Goal: Task Accomplishment & Management: Use online tool/utility

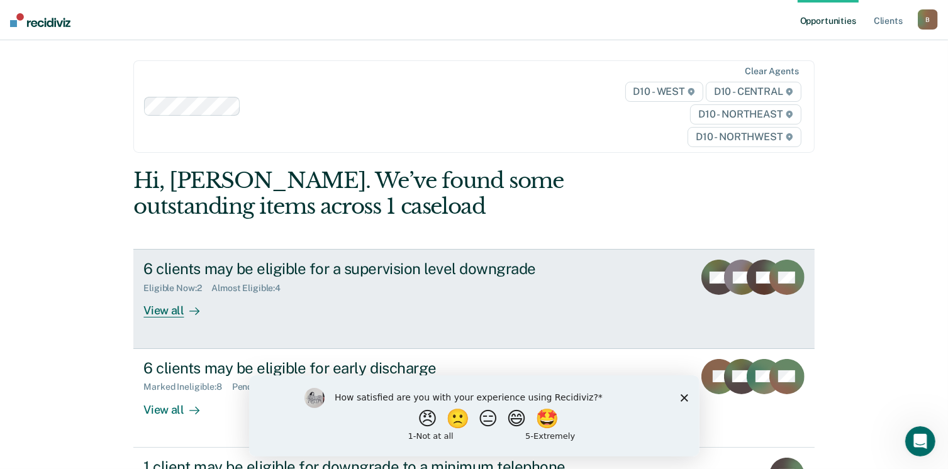
click at [169, 313] on div "View all" at bounding box center [178, 306] width 70 height 25
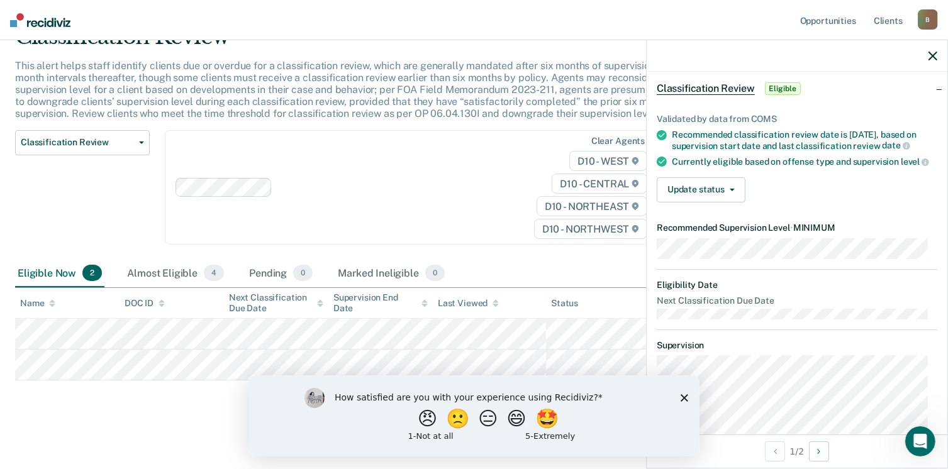
scroll to position [35, 0]
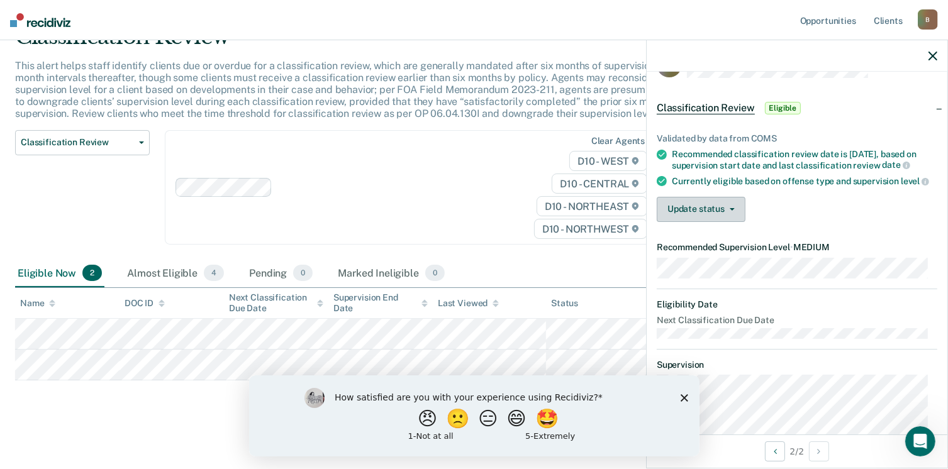
click at [732, 222] on button "Update status" at bounding box center [701, 209] width 89 height 25
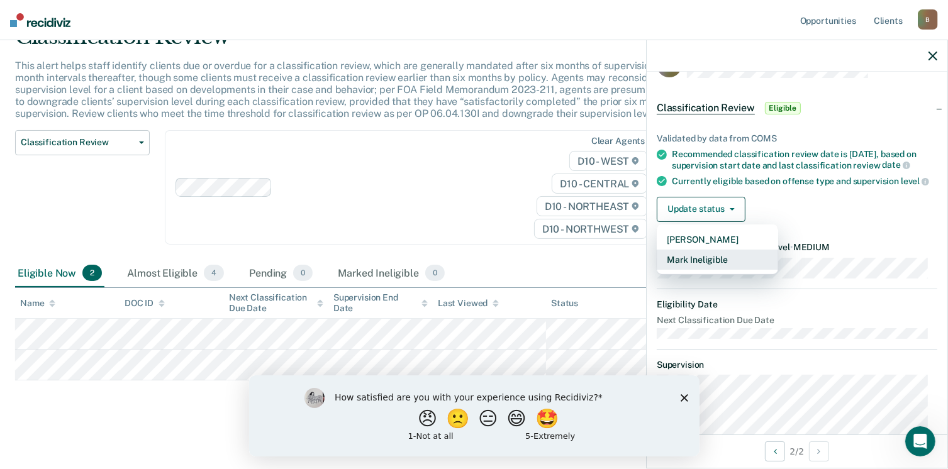
click at [708, 270] on button "Mark Ineligible" at bounding box center [717, 260] width 121 height 20
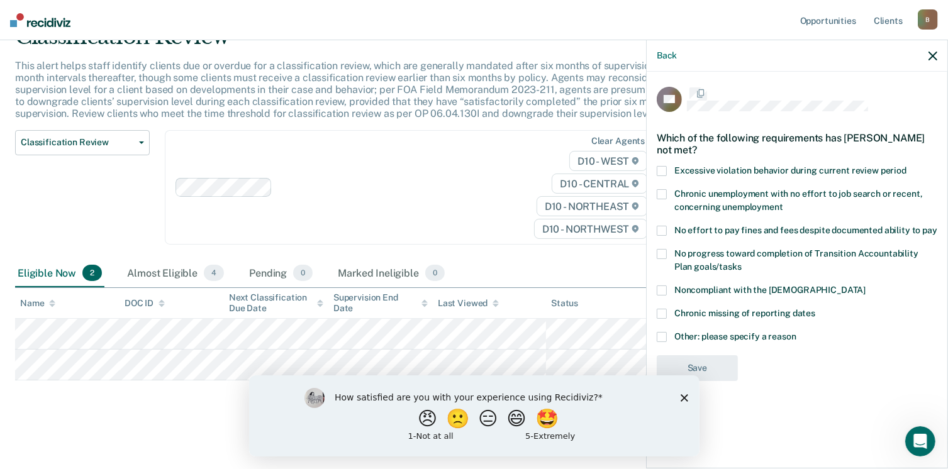
scroll to position [0, 0]
click at [662, 233] on span at bounding box center [662, 232] width 10 height 10
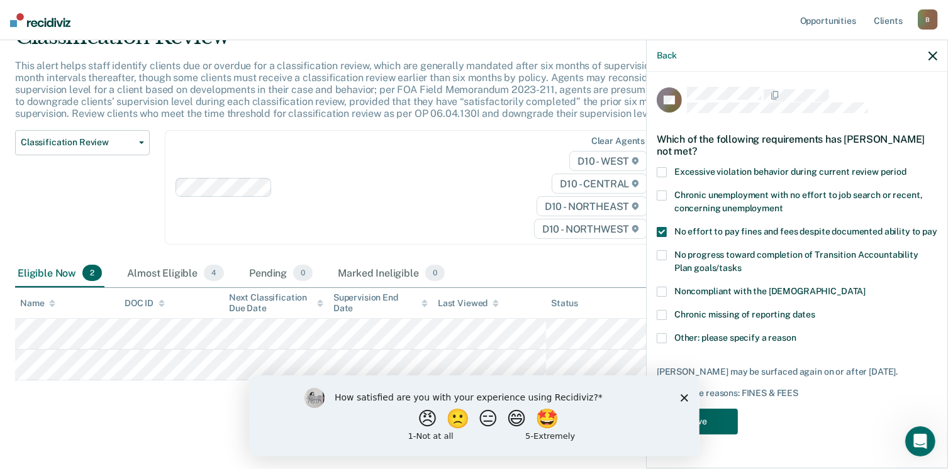
drag, startPoint x: 710, startPoint y: 413, endPoint x: 717, endPoint y: 415, distance: 7.8
click at [710, 414] on button "Save" at bounding box center [697, 422] width 81 height 26
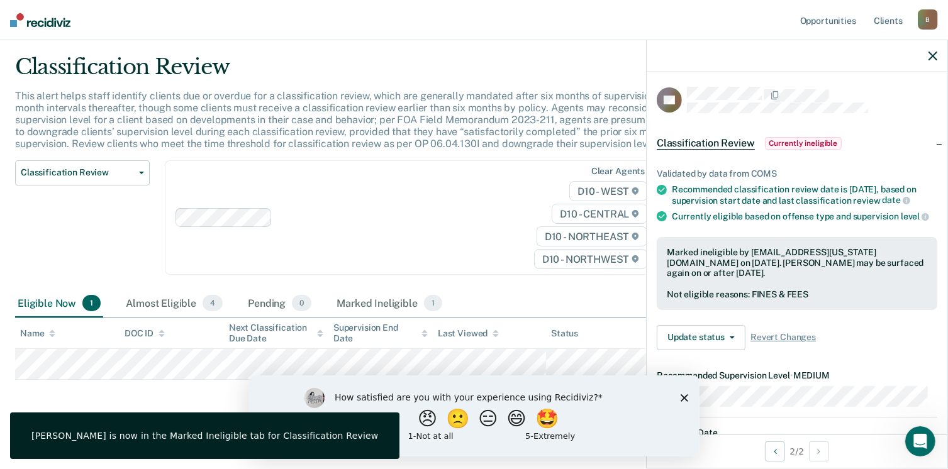
click at [929, 61] on div at bounding box center [797, 55] width 301 height 31
click at [937, 57] on icon "button" at bounding box center [932, 56] width 9 height 9
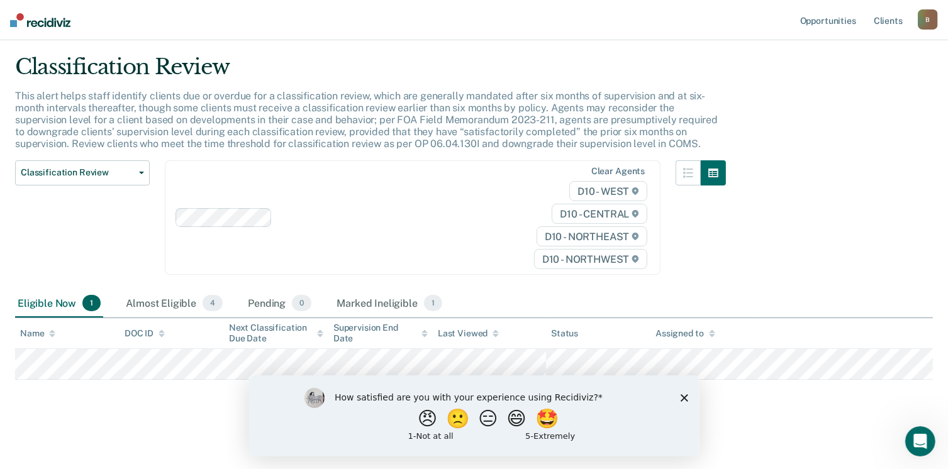
click at [35, 18] on img at bounding box center [40, 20] width 60 height 14
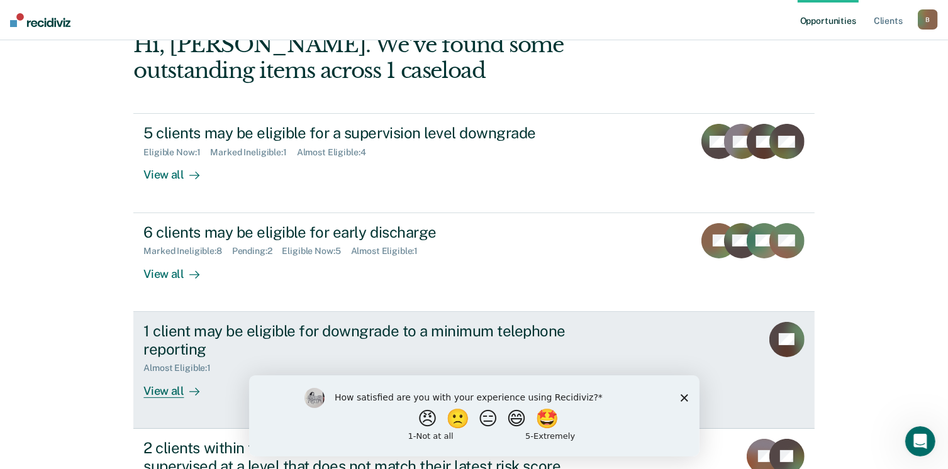
scroll to position [189, 0]
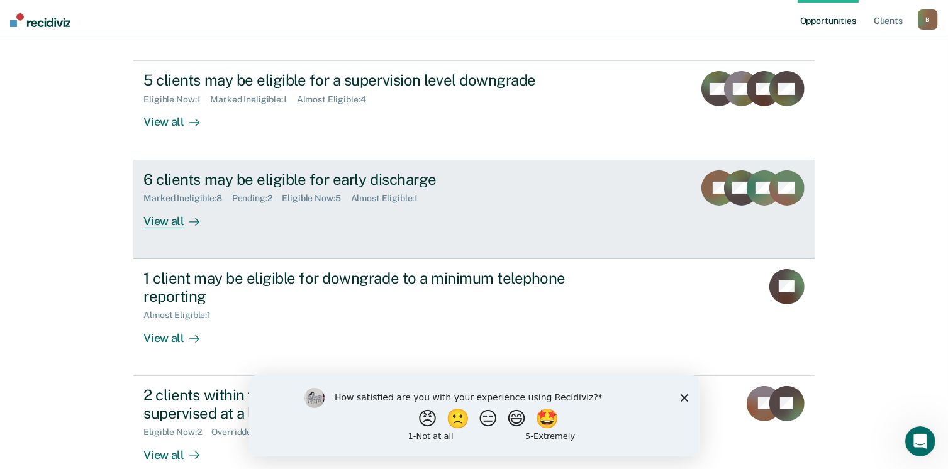
click at [161, 216] on div "View all" at bounding box center [178, 216] width 70 height 25
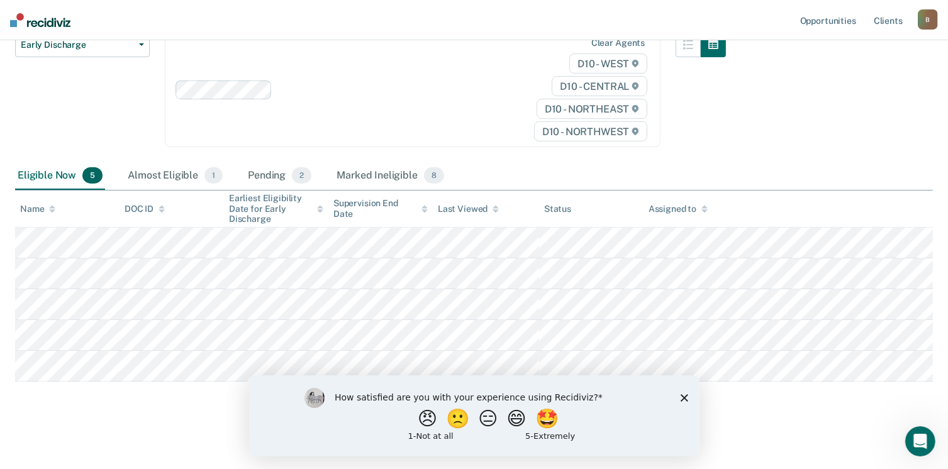
scroll to position [150, 0]
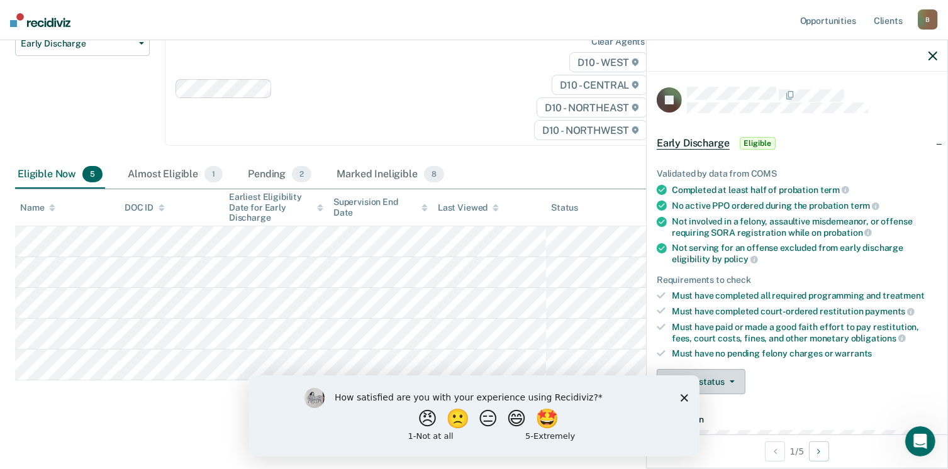
click at [730, 381] on icon "button" at bounding box center [732, 382] width 5 height 3
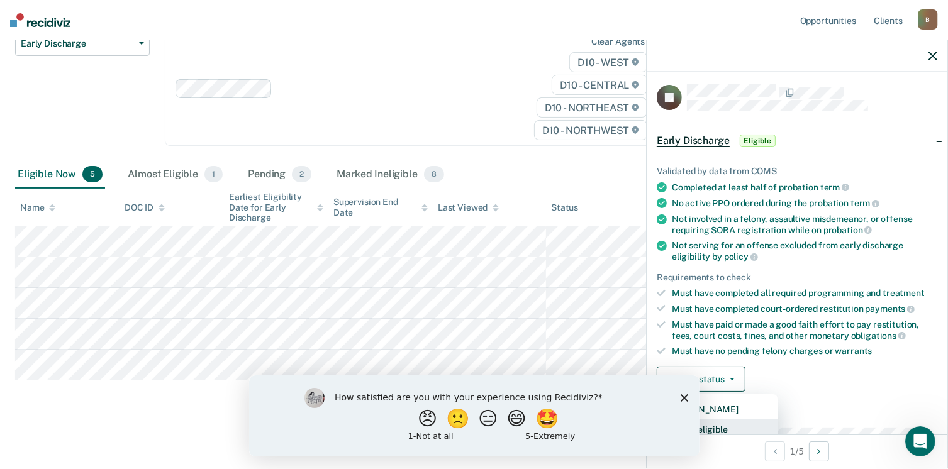
click at [730, 425] on button "Mark Ineligible" at bounding box center [717, 430] width 121 height 20
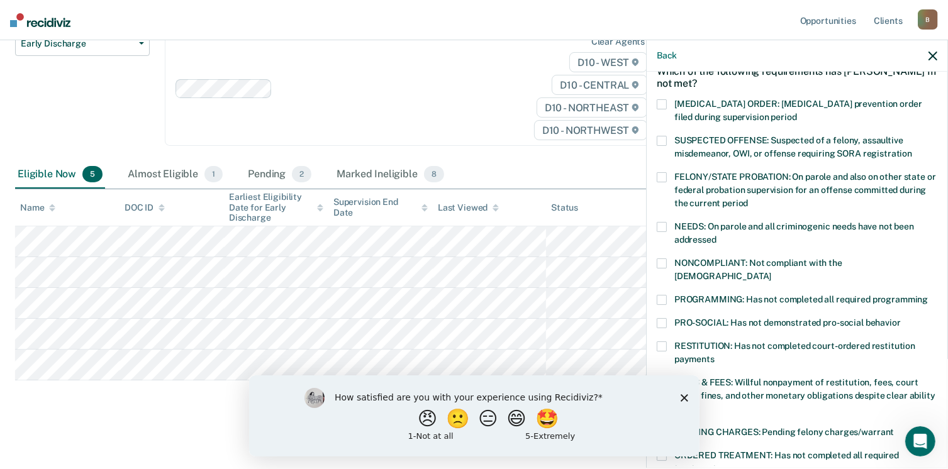
scroll to position [317, 0]
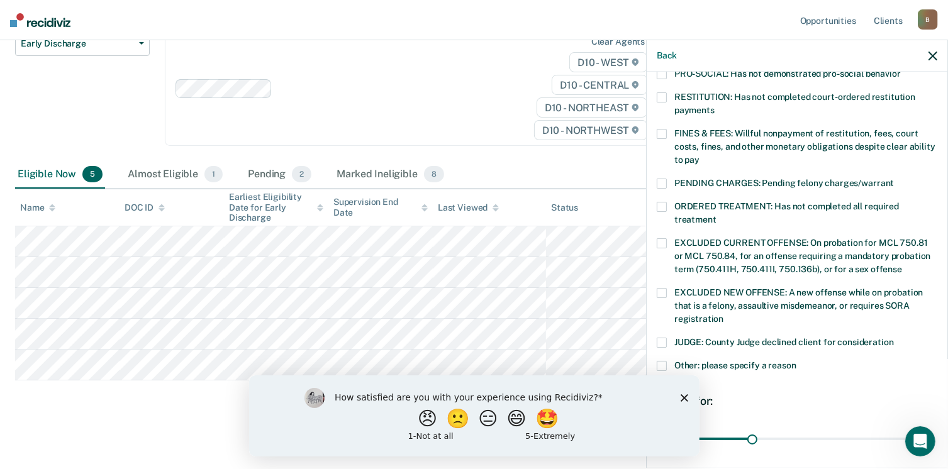
click at [682, 402] on div "How satisfied are you with your experience using Recidiviz? 😠 🙁 😑 😄 🤩 1 - Not a…" at bounding box center [473, 415] width 450 height 81
click at [681, 393] on div "How satisfied are you with your experience using Recidiviz? 😠 🙁 😑 😄 🤩 1 - Not a…" at bounding box center [473, 415] width 450 height 81
click at [683, 395] on icon "Close survey" at bounding box center [684, 398] width 8 height 8
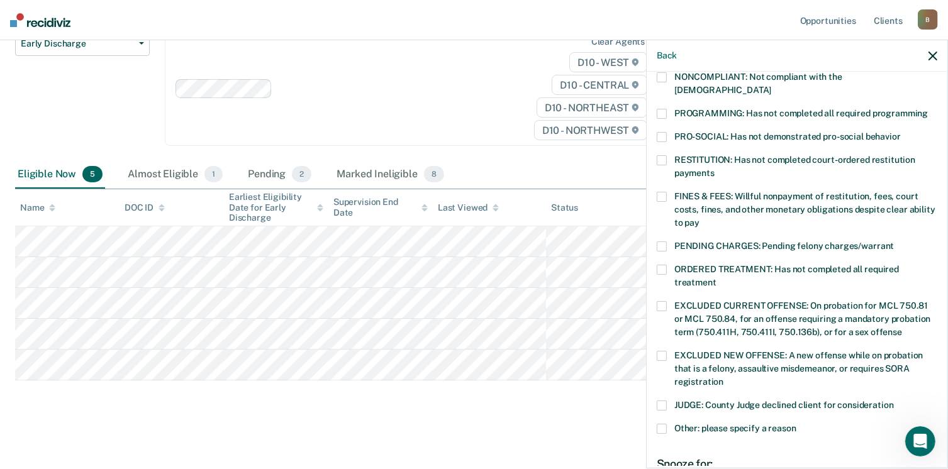
scroll to position [191, 0]
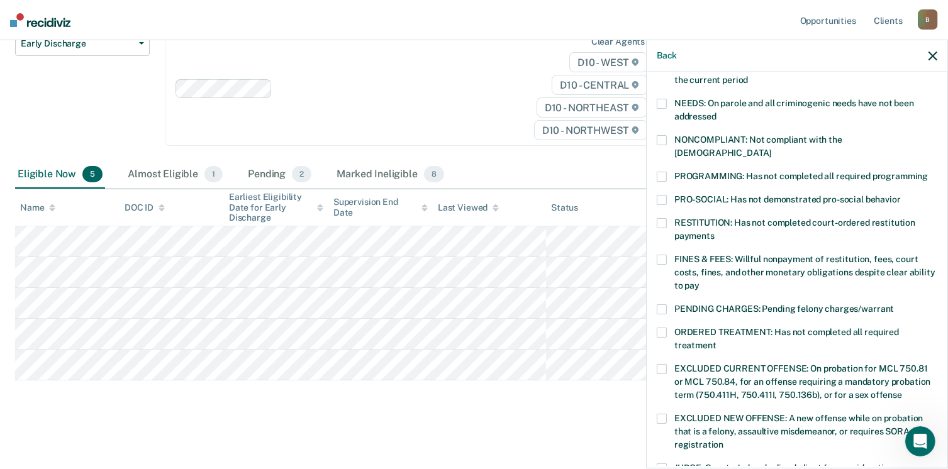
click at [659, 328] on span at bounding box center [662, 333] width 10 height 10
click at [665, 255] on span at bounding box center [662, 260] width 10 height 10
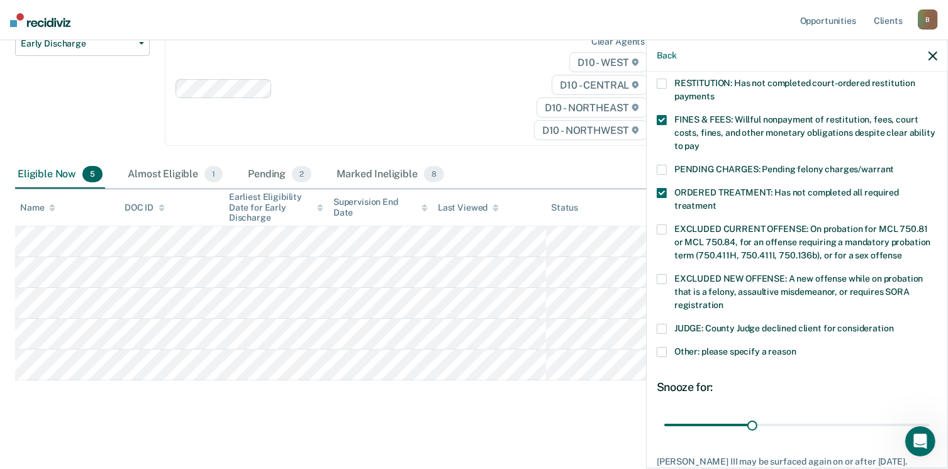
scroll to position [407, 0]
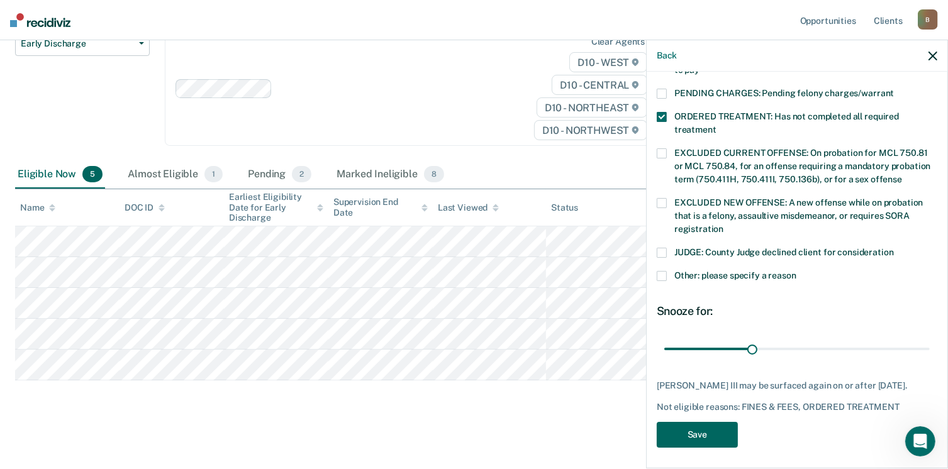
click at [705, 423] on button "Save" at bounding box center [697, 435] width 81 height 26
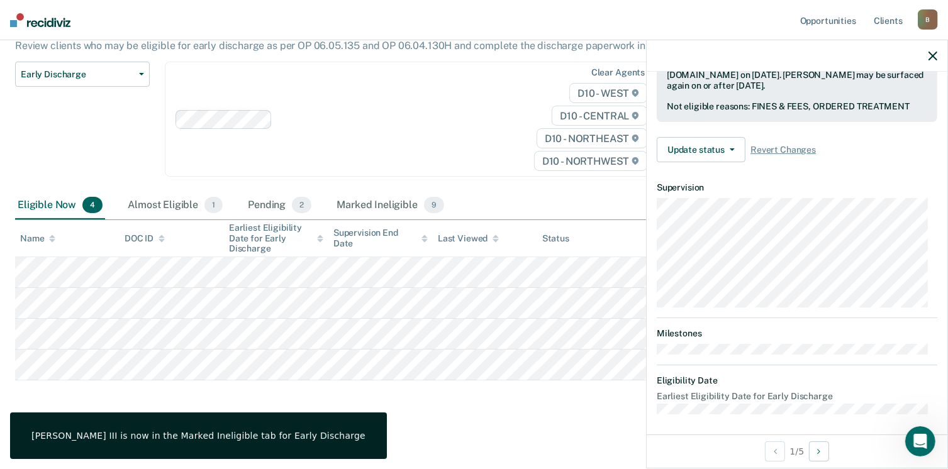
scroll to position [232, 0]
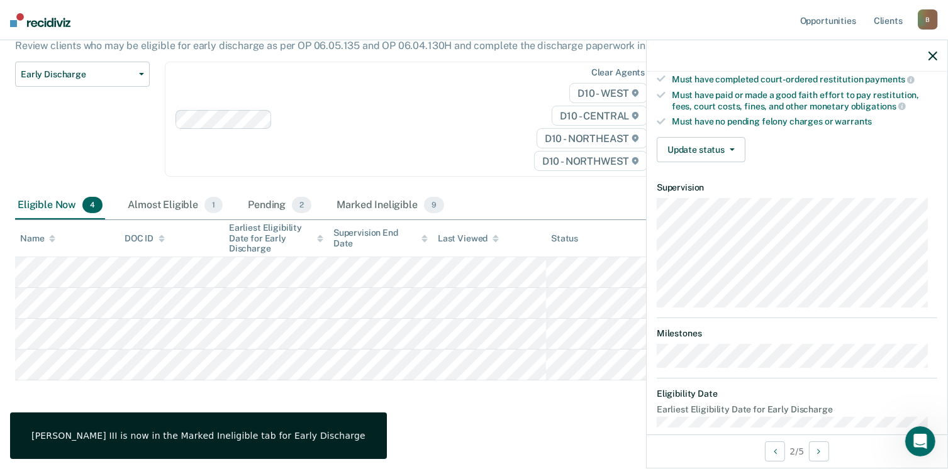
click at [692, 160] on div "Validated by data from COMS Completed at least half of probation term No active…" at bounding box center [797, 44] width 301 height 256
click at [702, 150] on button "Update status" at bounding box center [701, 149] width 89 height 25
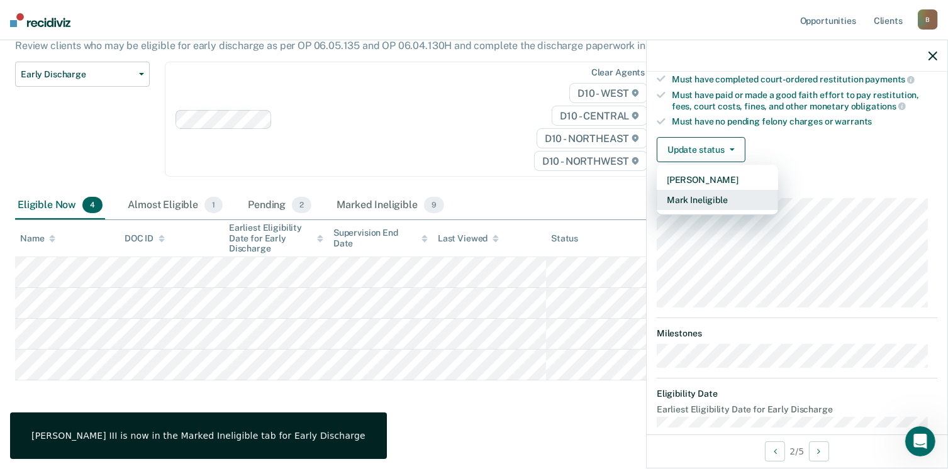
click at [692, 196] on button "Mark Ineligible" at bounding box center [717, 200] width 121 height 20
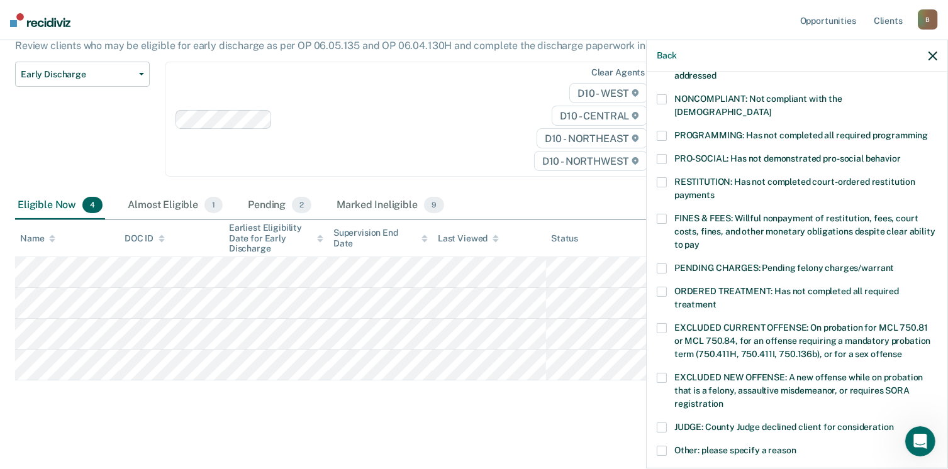
click at [664, 214] on span at bounding box center [662, 219] width 10 height 10
click at [663, 287] on span at bounding box center [662, 292] width 10 height 10
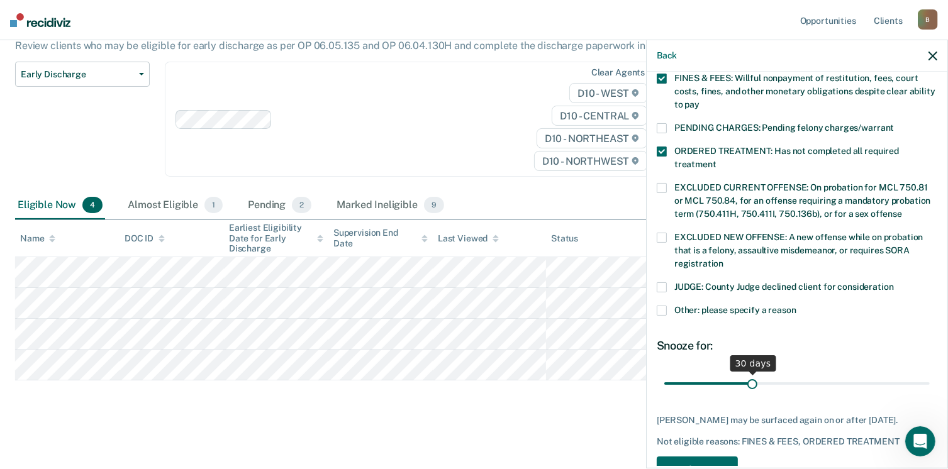
scroll to position [407, 0]
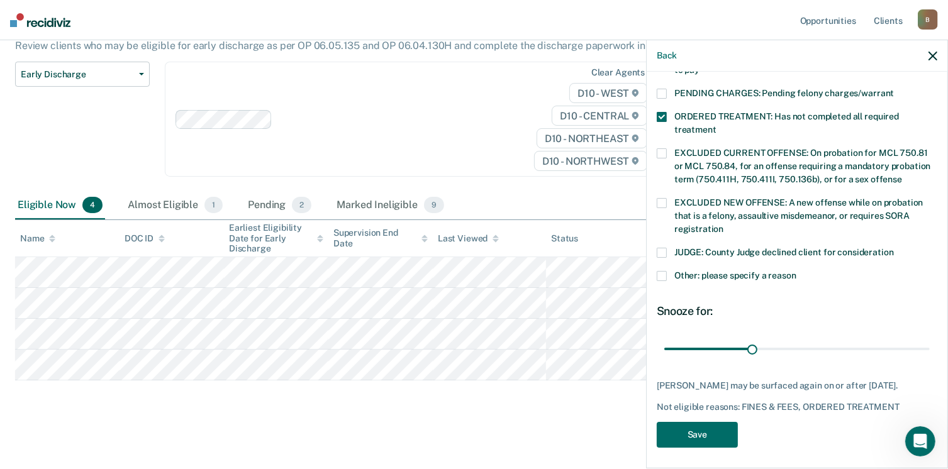
click at [698, 446] on div "SR Which of the following requirements has [PERSON_NAME] not met? [MEDICAL_DATA…" at bounding box center [797, 68] width 281 height 776
drag, startPoint x: 688, startPoint y: 430, endPoint x: 589, endPoint y: 388, distance: 107.4
click at [687, 430] on button "Save" at bounding box center [697, 435] width 81 height 26
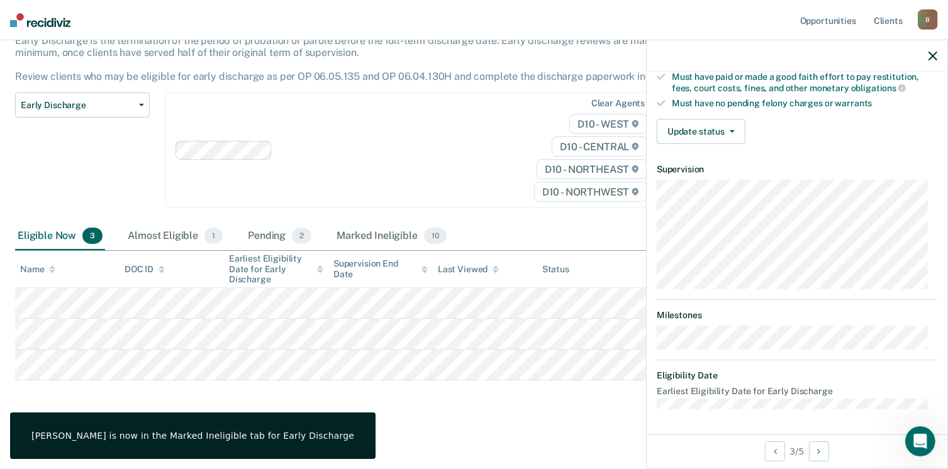
scroll to position [232, 0]
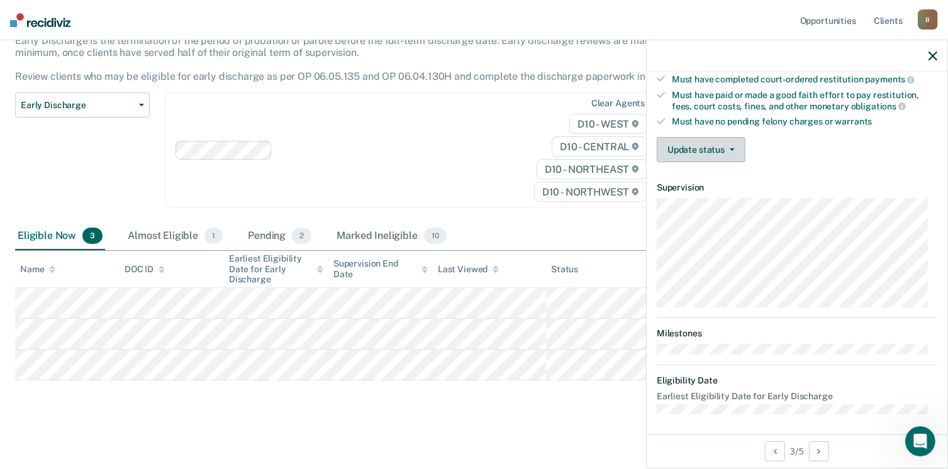
click at [705, 150] on button "Update status" at bounding box center [701, 149] width 89 height 25
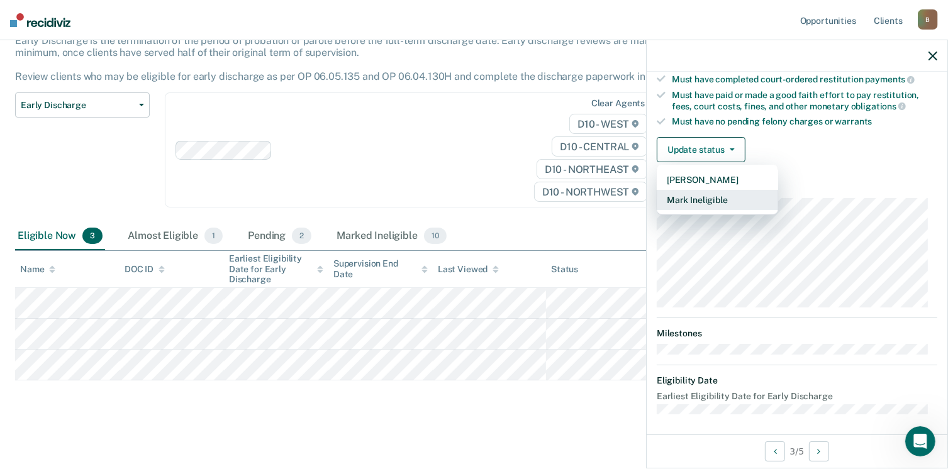
click at [702, 199] on button "Mark Ineligible" at bounding box center [717, 200] width 121 height 20
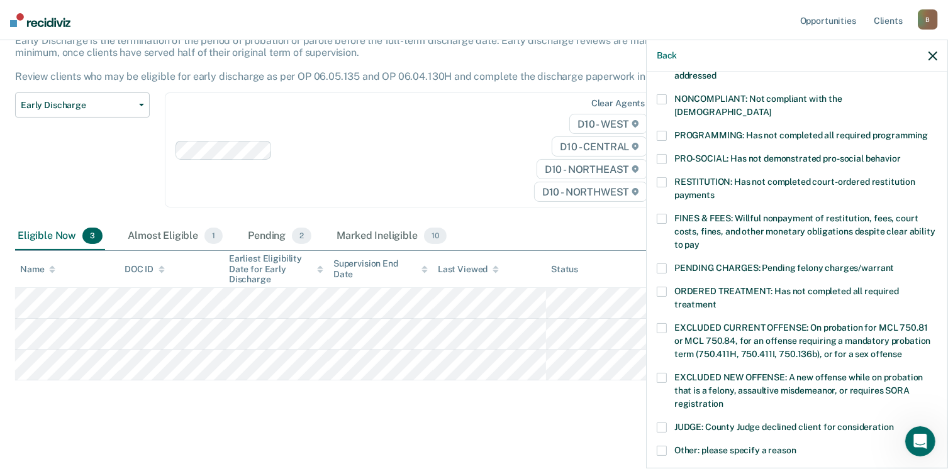
click at [657, 287] on span at bounding box center [662, 292] width 10 height 10
click at [664, 214] on span at bounding box center [662, 219] width 10 height 10
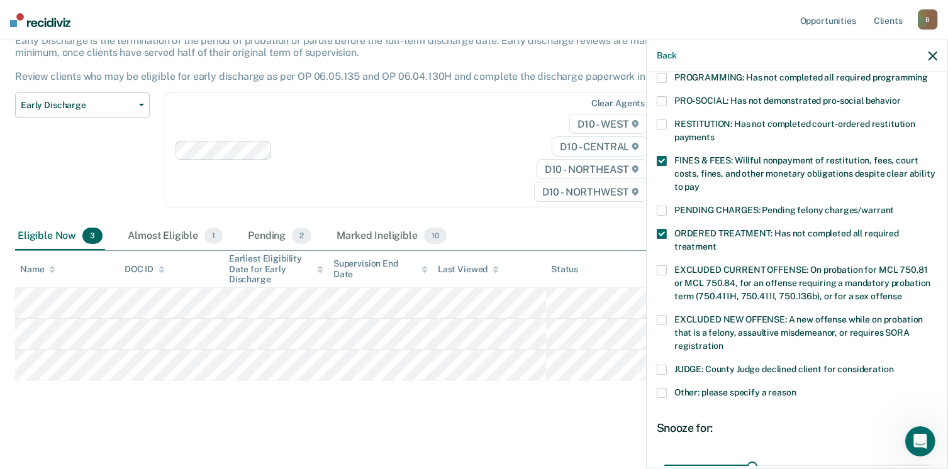
scroll to position [407, 0]
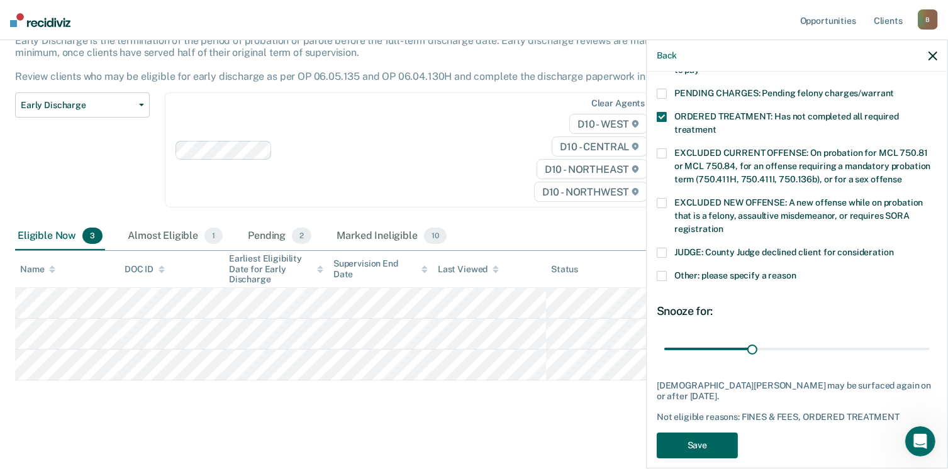
click at [693, 433] on button "Save" at bounding box center [697, 446] width 81 height 26
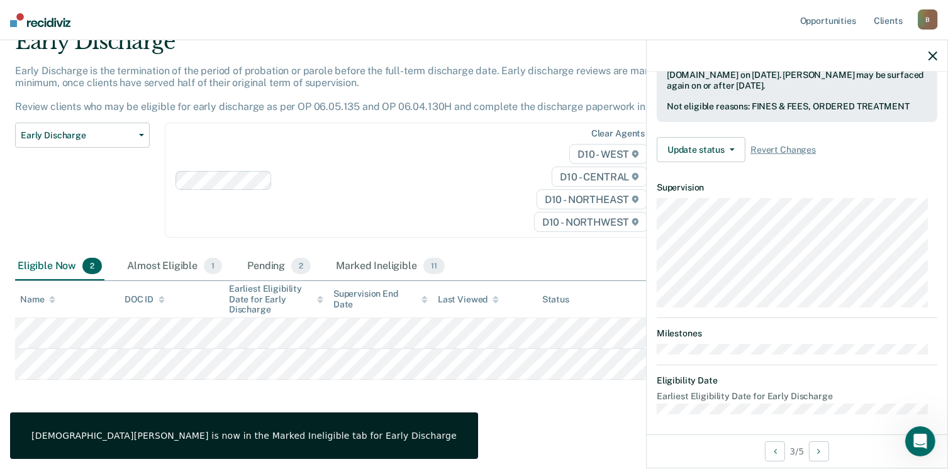
scroll to position [232, 0]
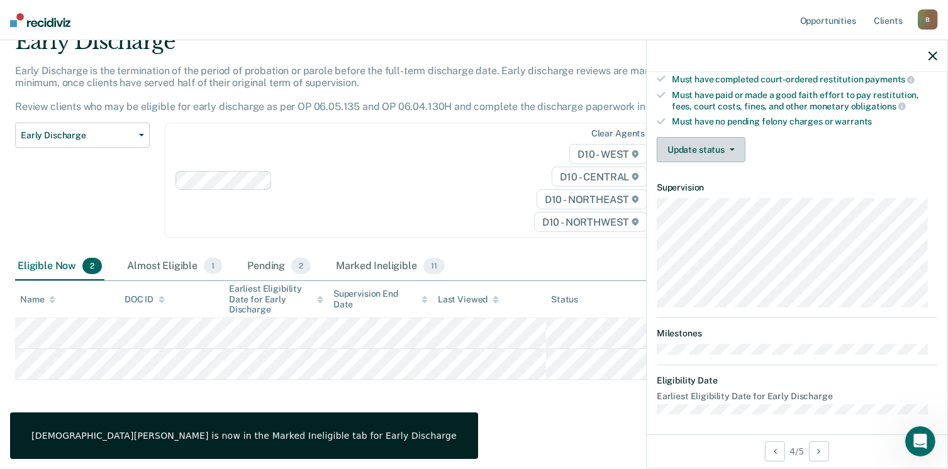
click at [700, 139] on button "Update status" at bounding box center [701, 149] width 89 height 25
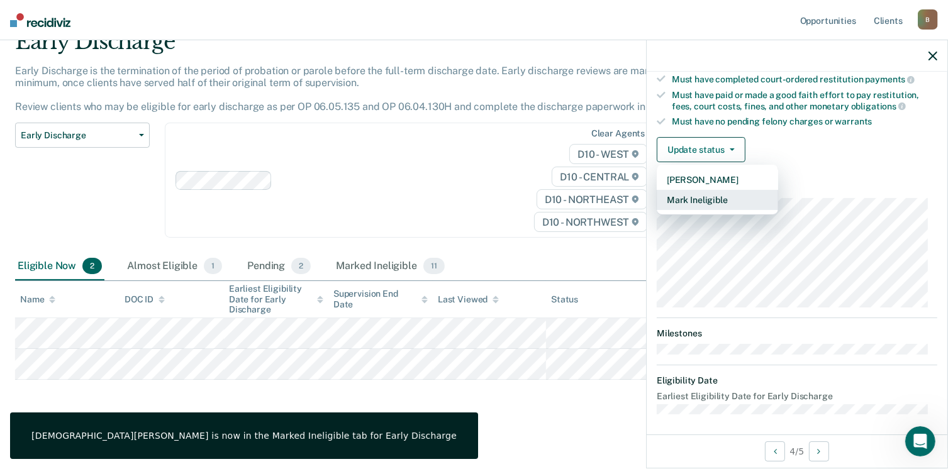
click at [691, 198] on button "Mark Ineligible" at bounding box center [717, 200] width 121 height 20
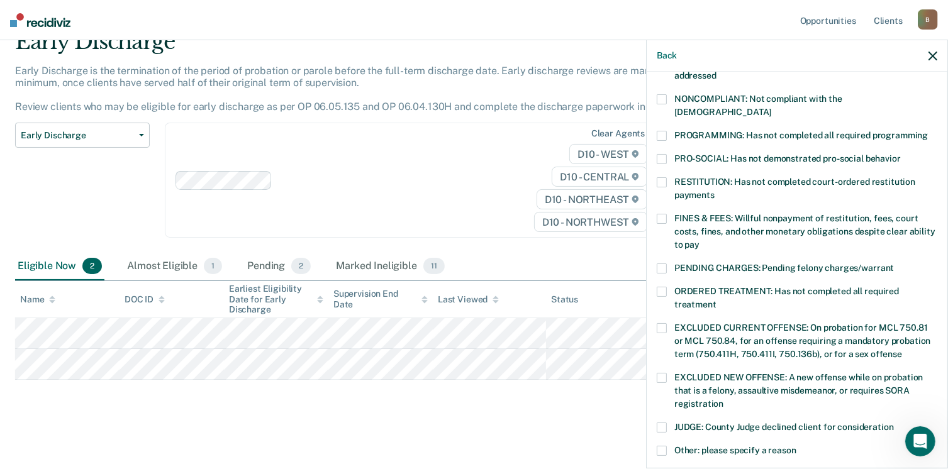
click at [662, 287] on span at bounding box center [662, 292] width 10 height 10
click at [659, 214] on span at bounding box center [662, 219] width 10 height 10
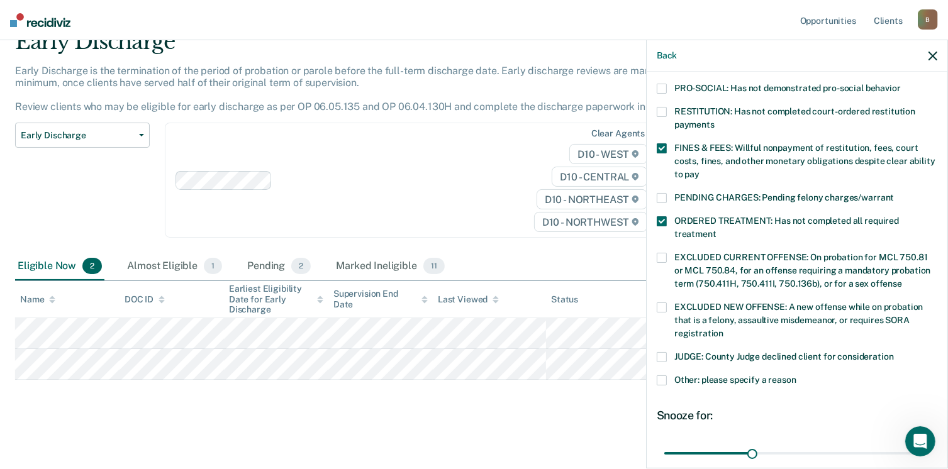
scroll to position [396, 0]
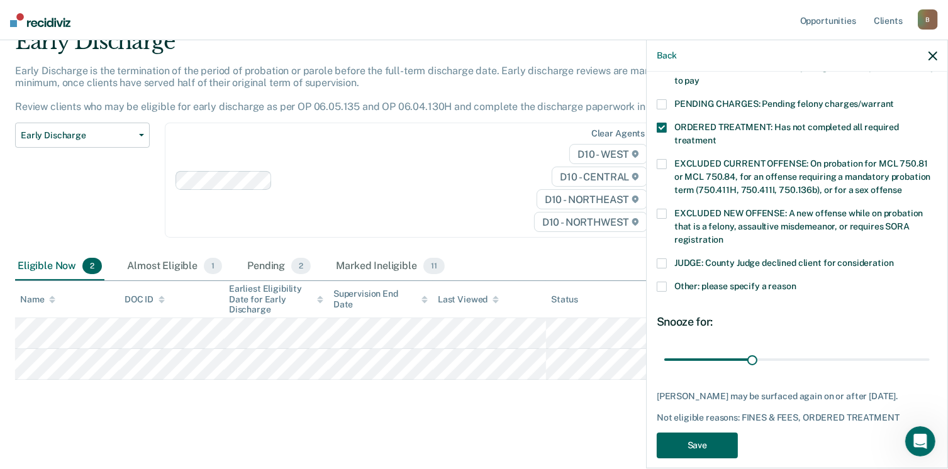
drag, startPoint x: 697, startPoint y: 421, endPoint x: 676, endPoint y: 418, distance: 20.9
click at [696, 433] on button "Save" at bounding box center [697, 446] width 81 height 26
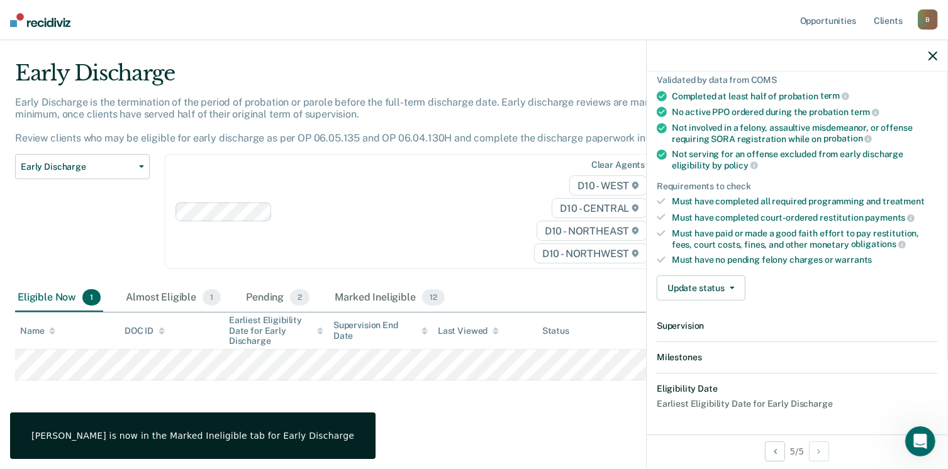
scroll to position [232, 0]
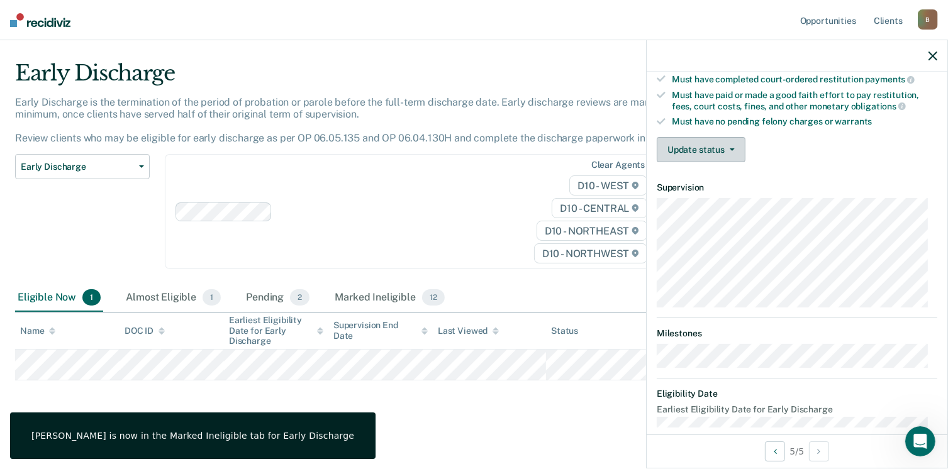
click at [703, 147] on button "Update status" at bounding box center [701, 149] width 89 height 25
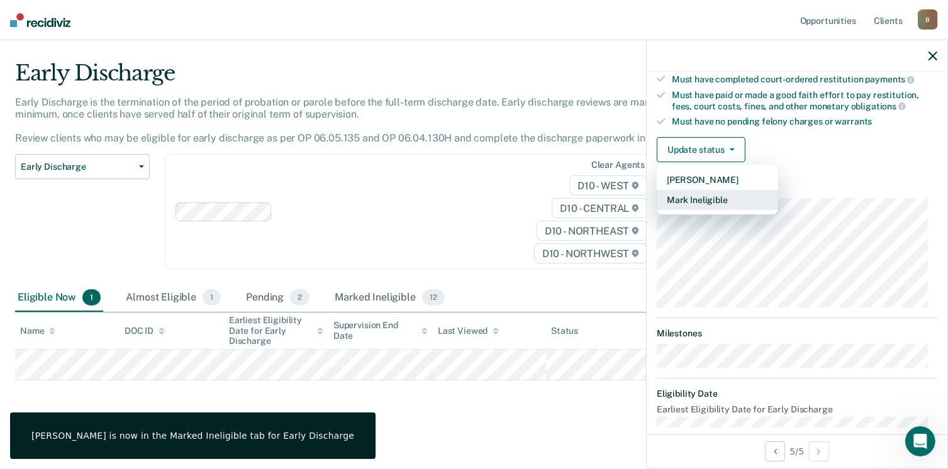
click at [710, 193] on button "Mark Ineligible" at bounding box center [717, 200] width 121 height 20
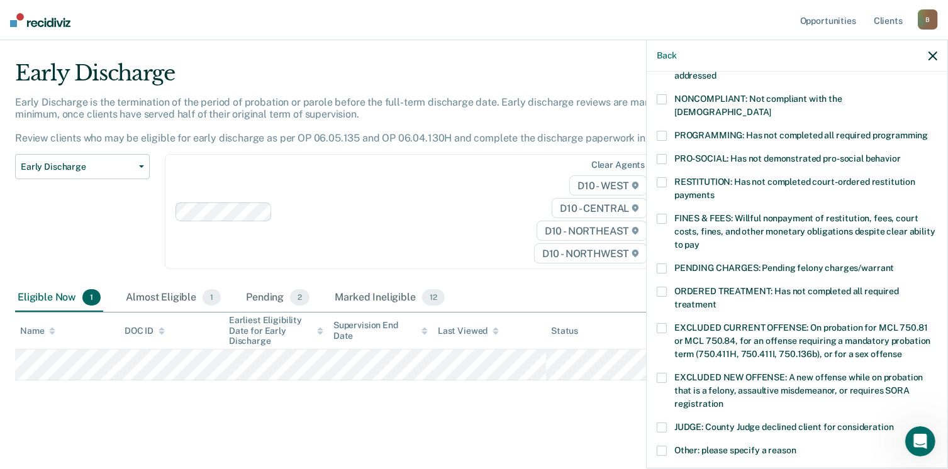
click at [663, 287] on span at bounding box center [662, 292] width 10 height 10
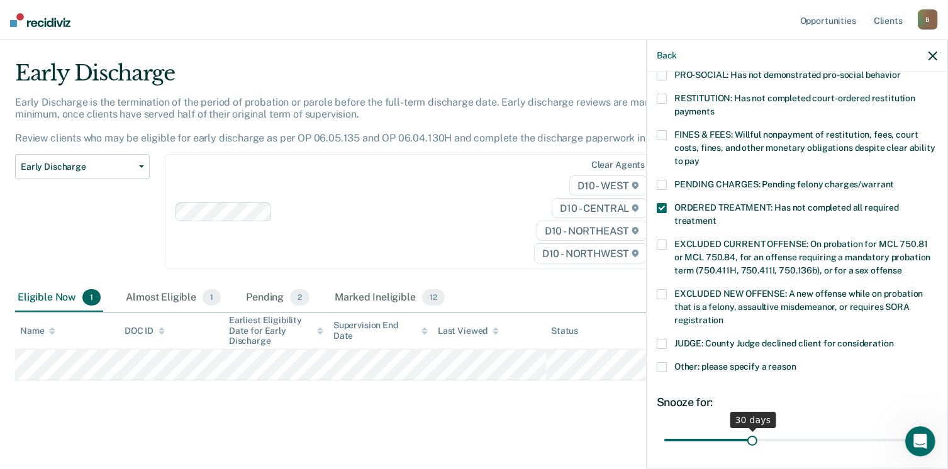
scroll to position [407, 0]
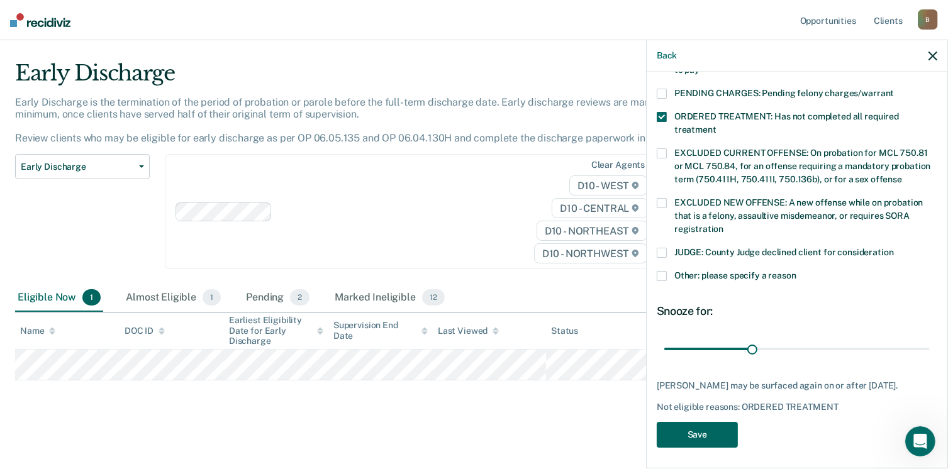
click at [693, 436] on button "Save" at bounding box center [697, 435] width 81 height 26
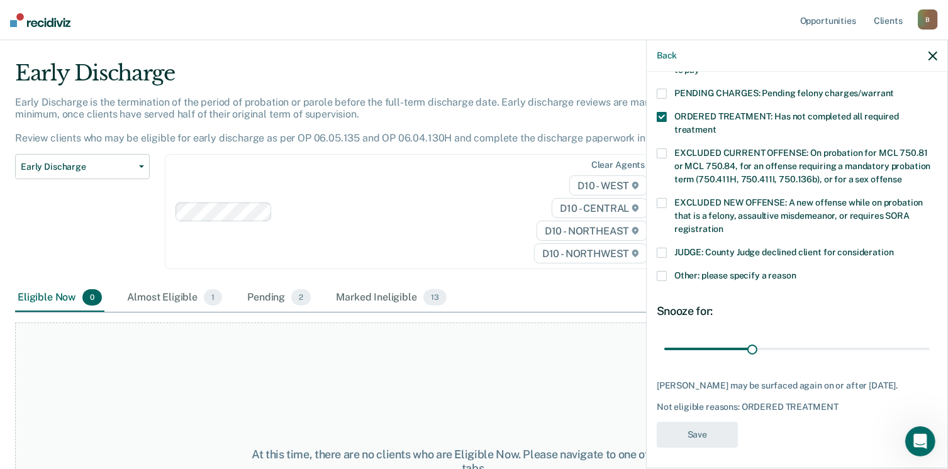
scroll to position [338, 0]
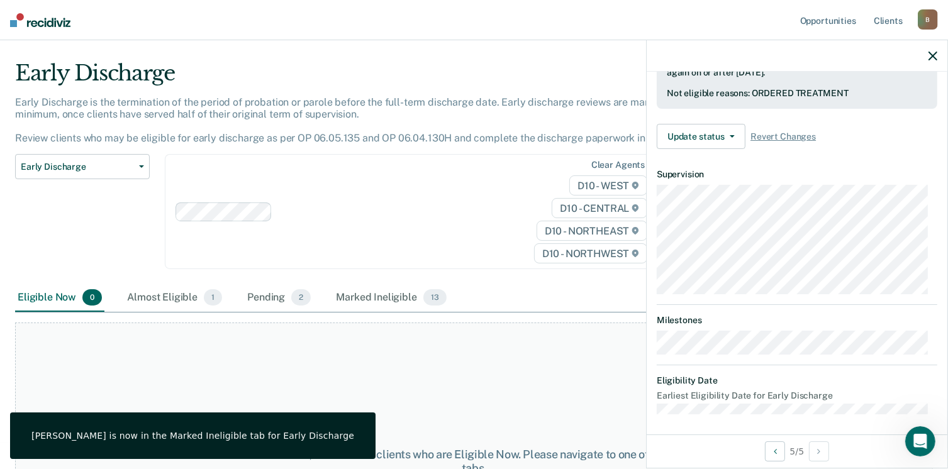
click at [28, 14] on img at bounding box center [40, 20] width 60 height 14
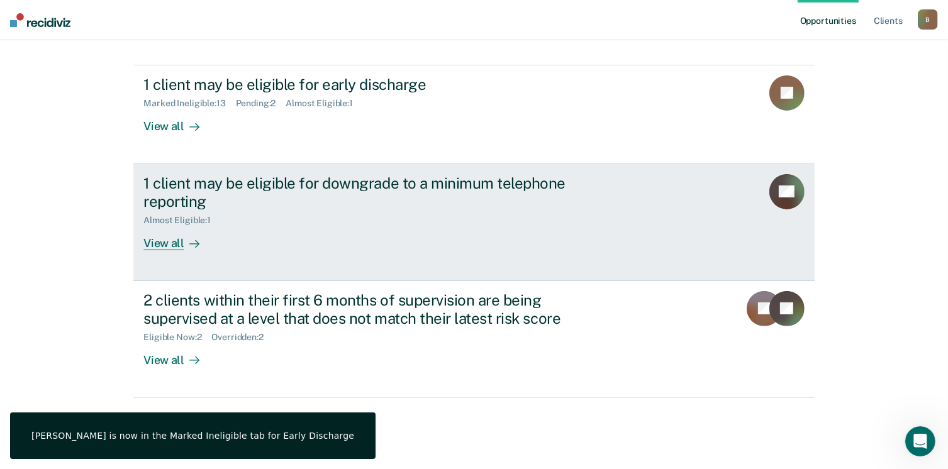
scroll to position [288, 0]
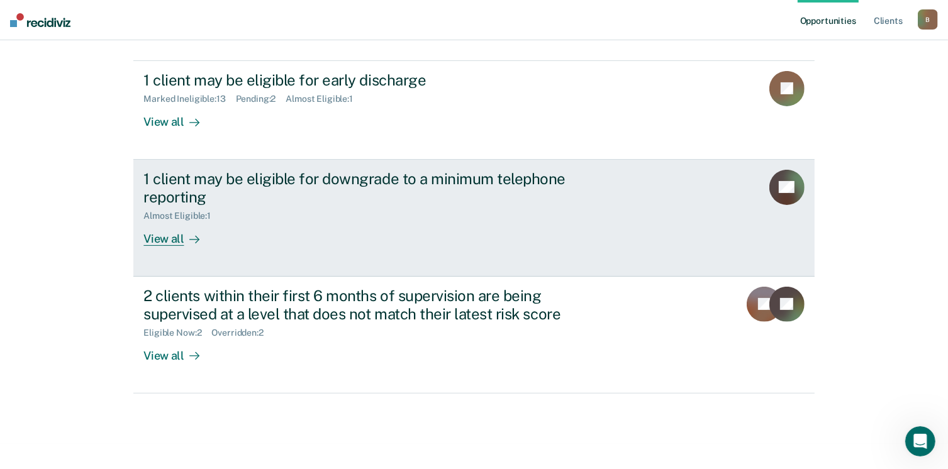
click at [184, 242] on div at bounding box center [191, 238] width 15 height 14
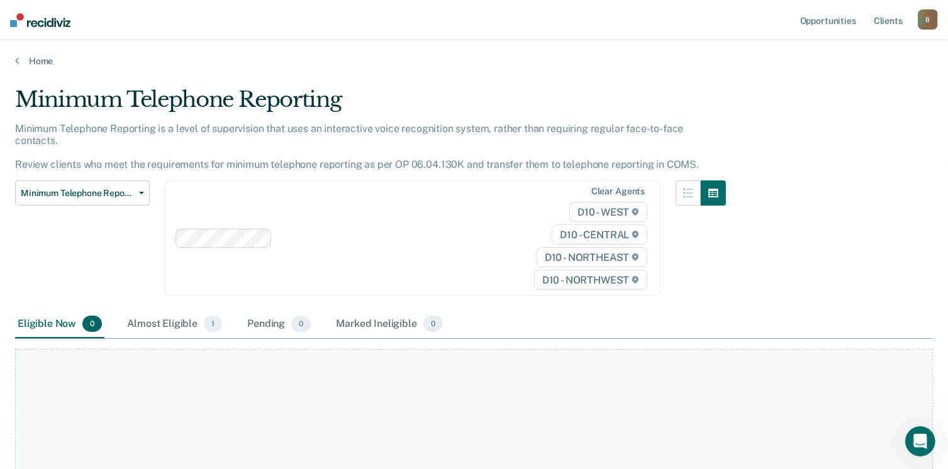
click at [26, 28] on nav "Opportunities Client s [EMAIL_ADDRESS][US_STATE][DOMAIN_NAME] B Profile How it …" at bounding box center [474, 20] width 948 height 40
click at [48, 23] on img at bounding box center [40, 20] width 60 height 14
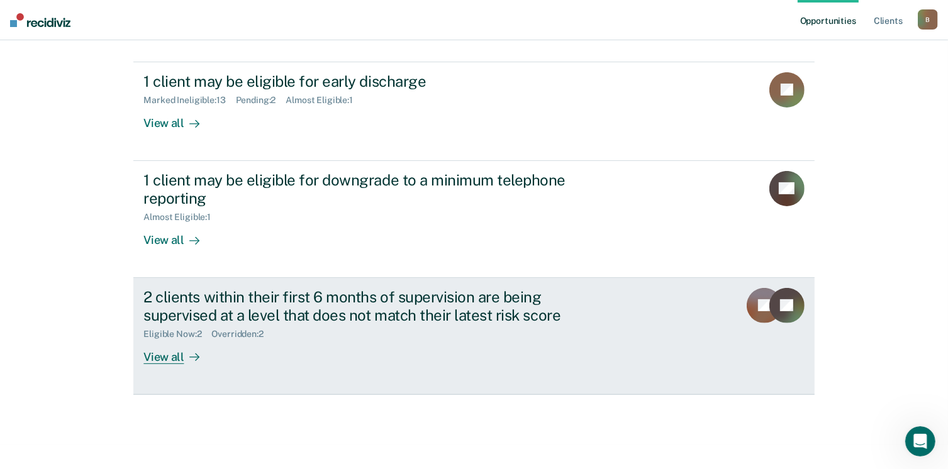
scroll to position [288, 0]
click at [176, 360] on div "View all" at bounding box center [178, 350] width 70 height 25
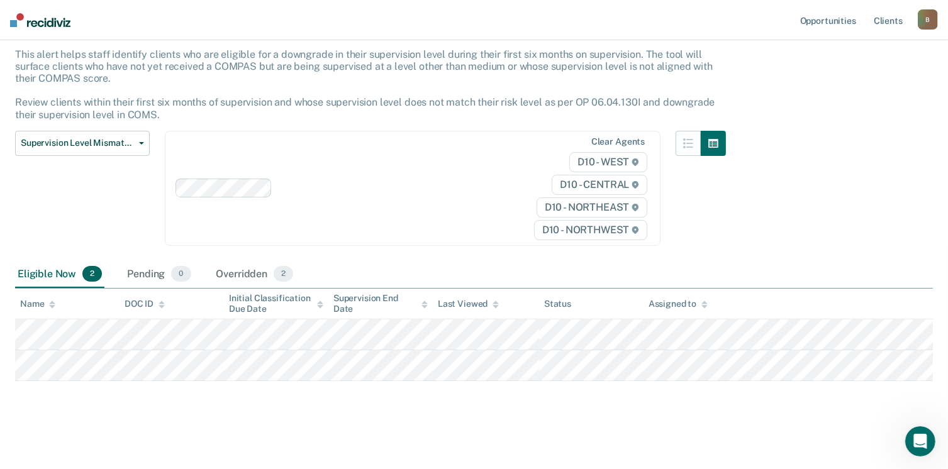
scroll to position [75, 0]
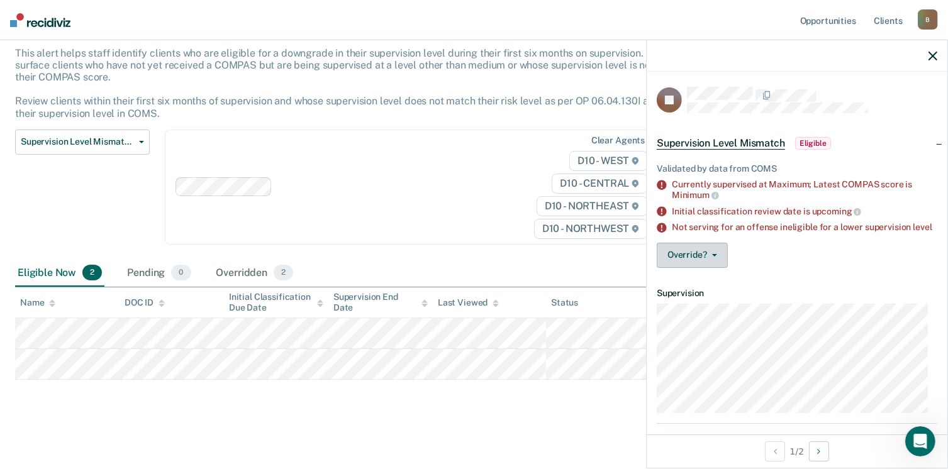
click at [700, 266] on button "Override?" at bounding box center [692, 255] width 71 height 25
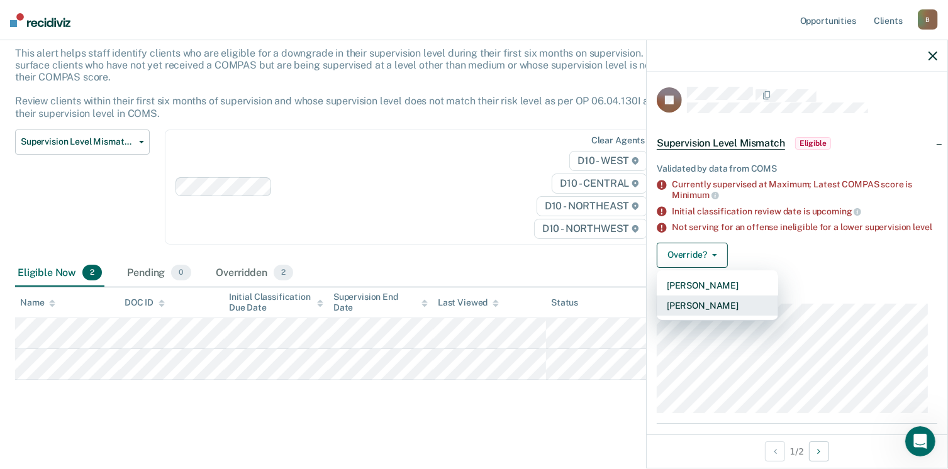
click at [713, 312] on button "[PERSON_NAME]" at bounding box center [717, 306] width 121 height 20
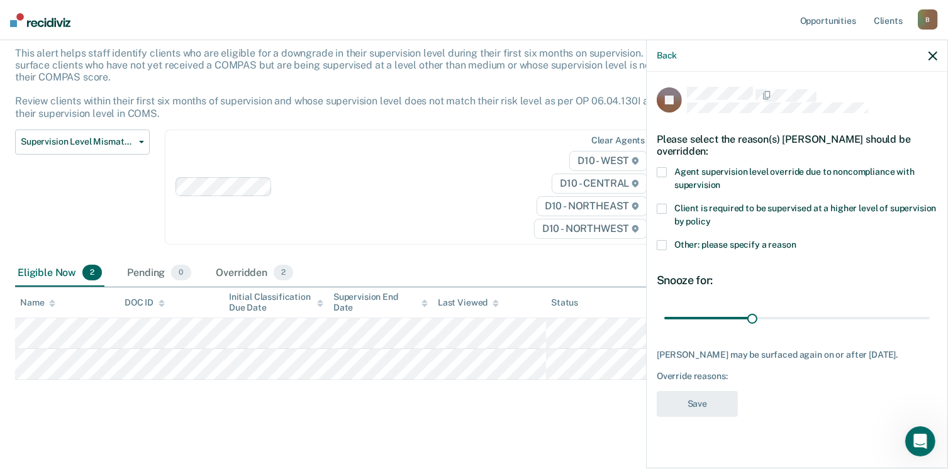
click at [659, 245] on span at bounding box center [662, 245] width 10 height 10
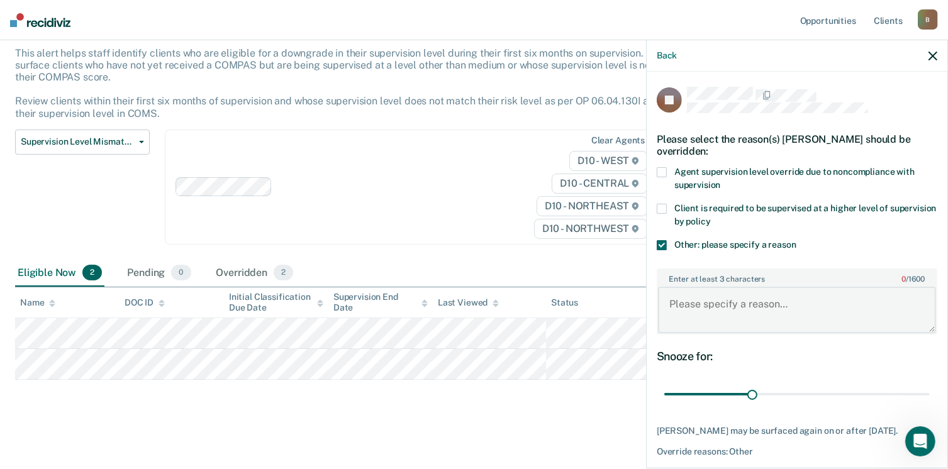
click at [691, 315] on textarea "Enter at least 3 characters 0 / 1600" at bounding box center [797, 310] width 278 height 47
type textarea "S"
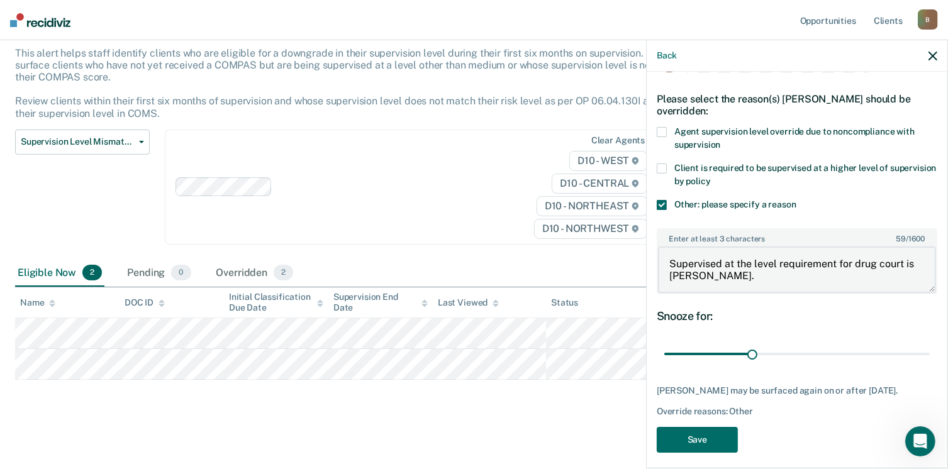
scroll to position [57, 0]
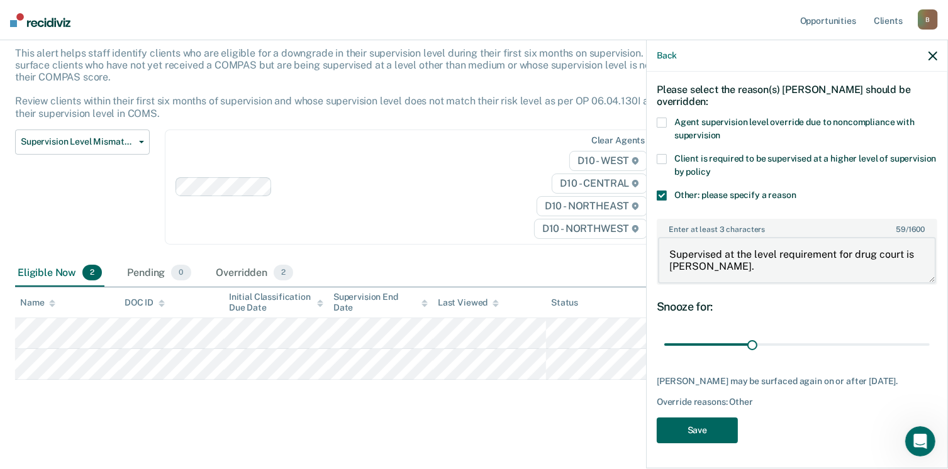
type textarea "Supervised at the level requirement for drug court is [PERSON_NAME]."
click at [718, 430] on button "Save" at bounding box center [697, 431] width 81 height 26
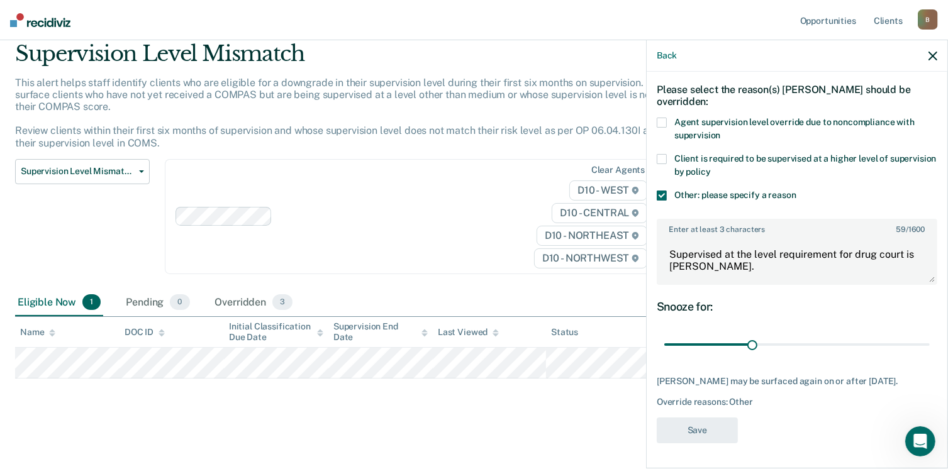
scroll to position [45, 0]
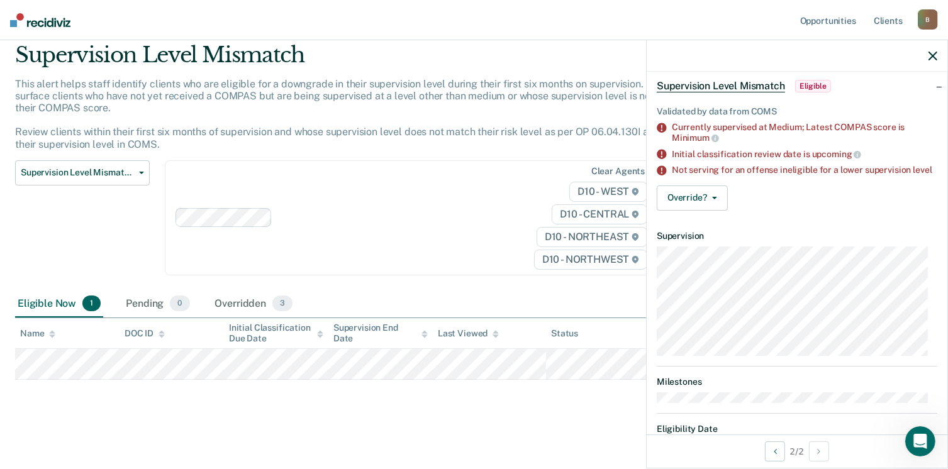
click at [927, 23] on div "B" at bounding box center [928, 19] width 20 height 20
click at [841, 84] on link "Log Out" at bounding box center [877, 82] width 101 height 11
